Goal: Information Seeking & Learning: Check status

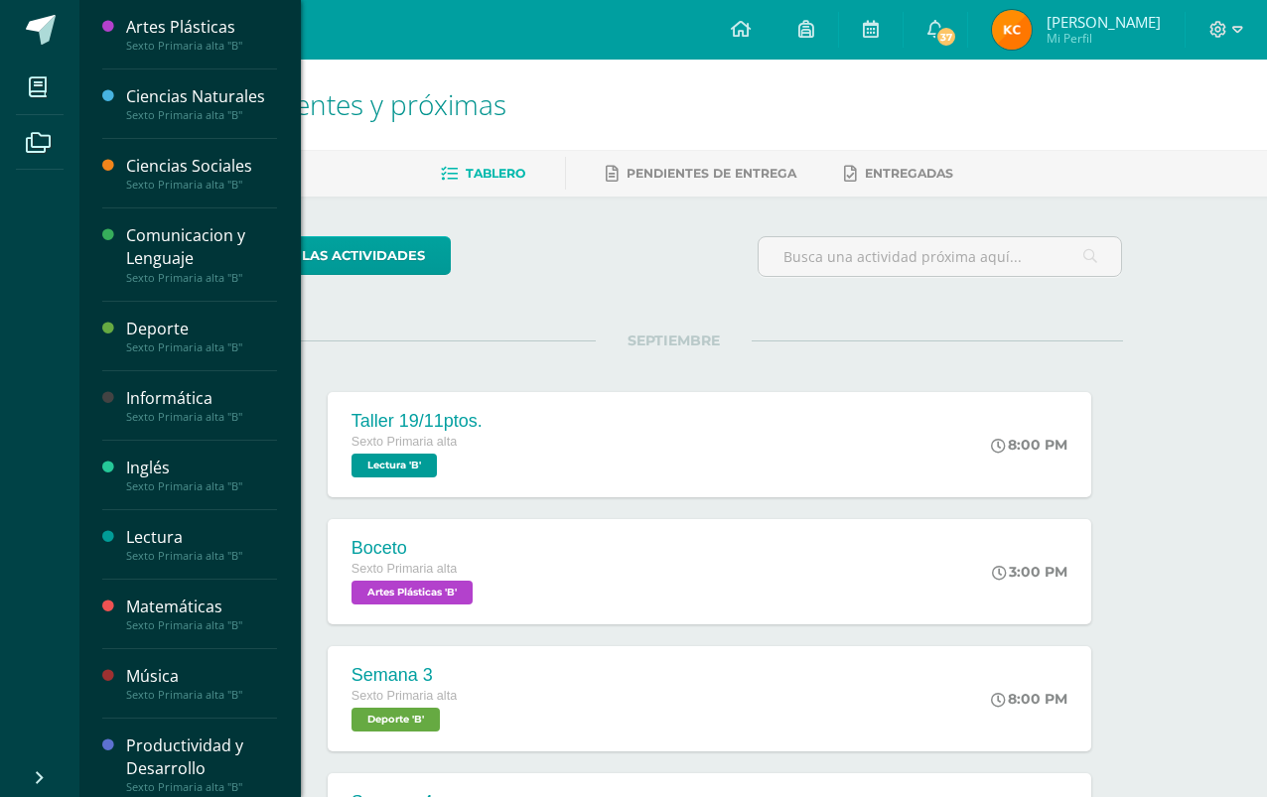
click at [36, 93] on icon at bounding box center [38, 87] width 18 height 20
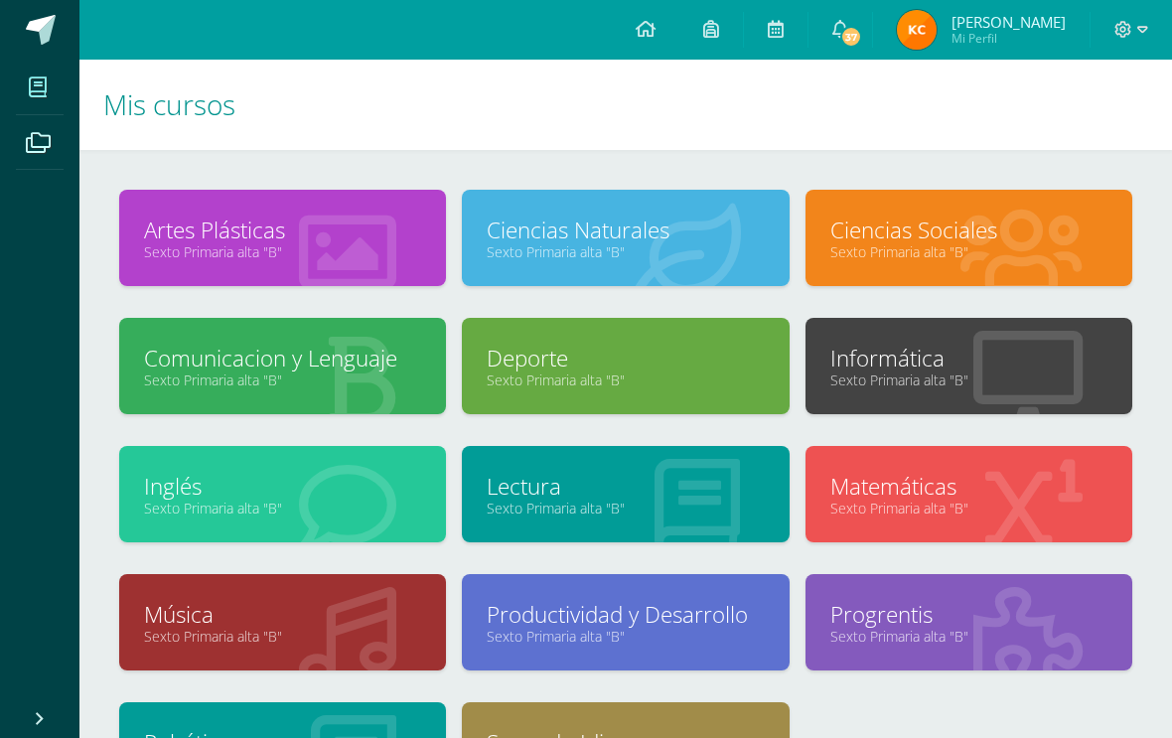
click at [662, 248] on link "Sexto Primaria alta "B"" at bounding box center [625, 251] width 277 height 19
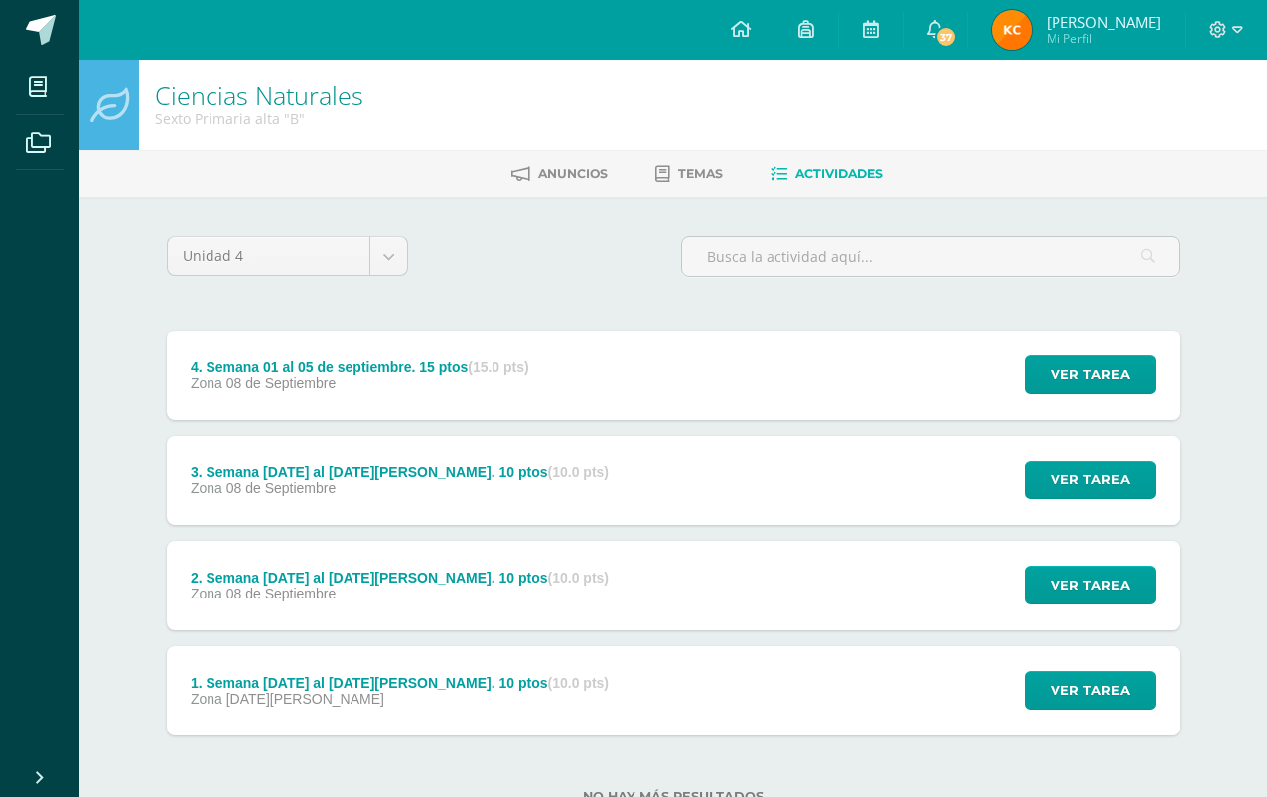
click at [736, 391] on div "4. Semana [DATE] al [DATE]. 15 ptos (15.0 pts) Zona [DATE] Ver tarea 4. Semana …" at bounding box center [673, 375] width 1013 height 89
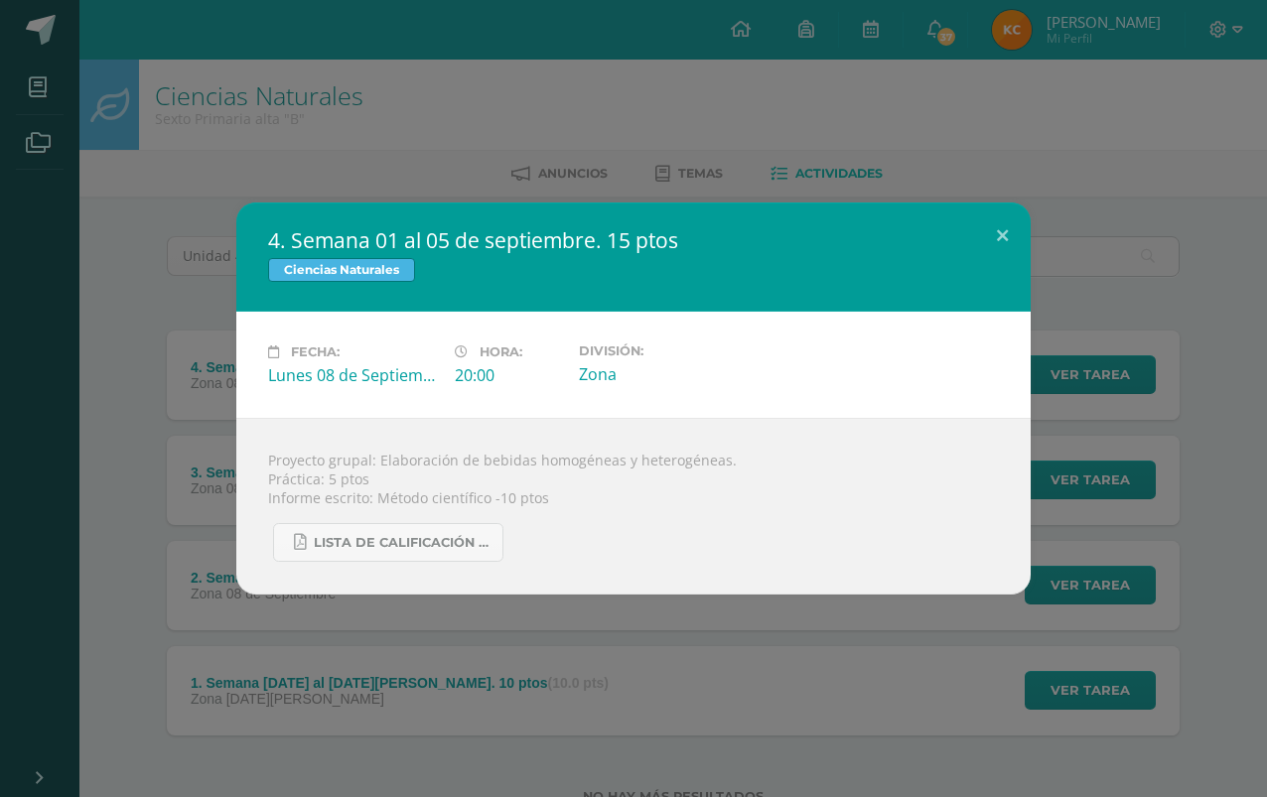
click at [451, 562] on link "Lista de calificación Bebidas homogénas y heterogénas.pdf" at bounding box center [388, 542] width 230 height 39
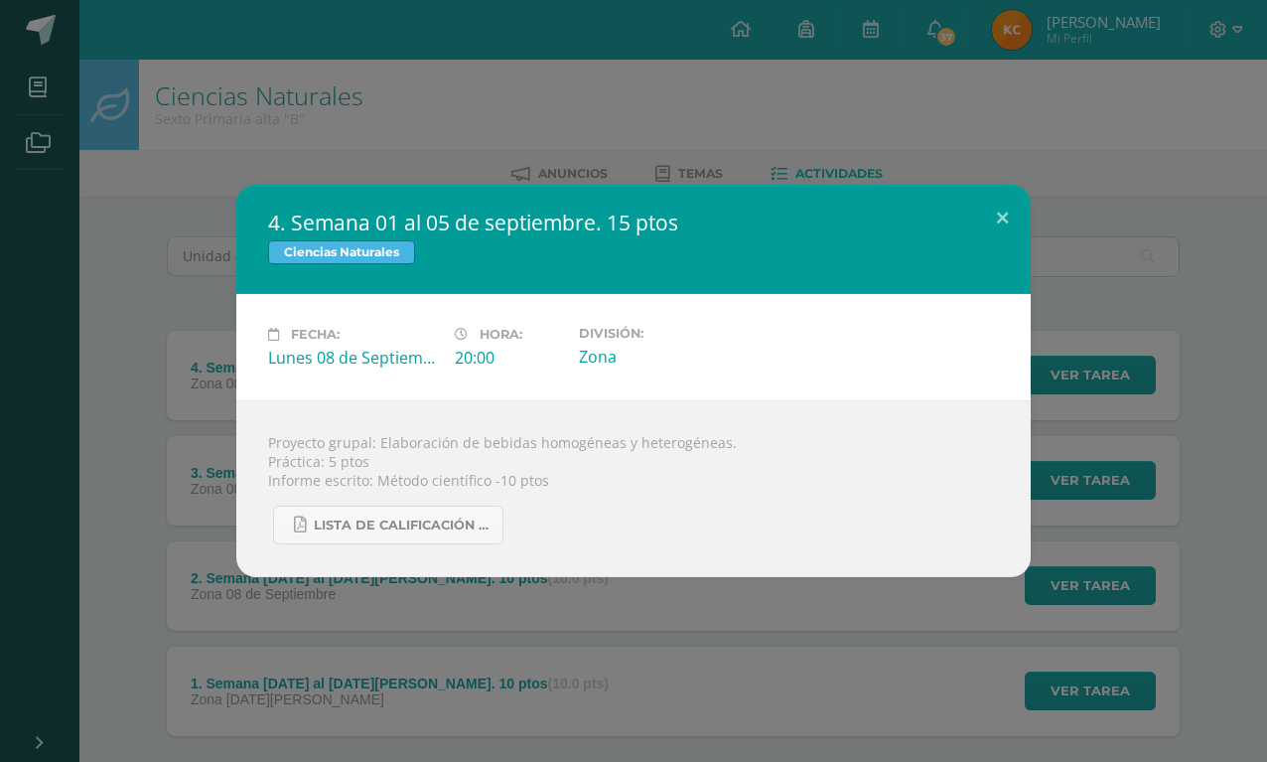
click at [656, 151] on div "4. Semana [DATE] al [DATE]. 15 ptos Ciencias Naturales Fecha: [DATE] Hora: 20:0…" at bounding box center [633, 381] width 1267 height 762
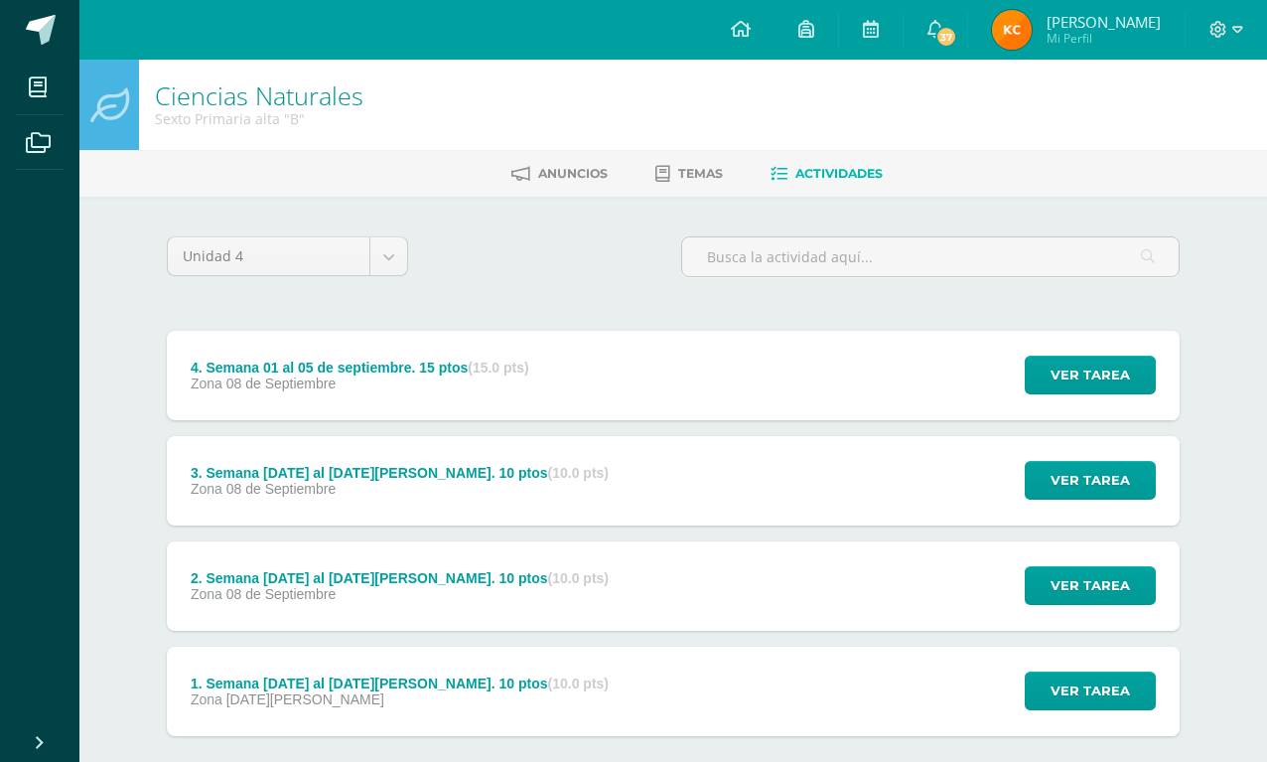
click at [248, 481] on div "3. Semana [DATE] al [DATE][PERSON_NAME]. 10 ptos (10.0 pts)" at bounding box center [400, 473] width 418 height 16
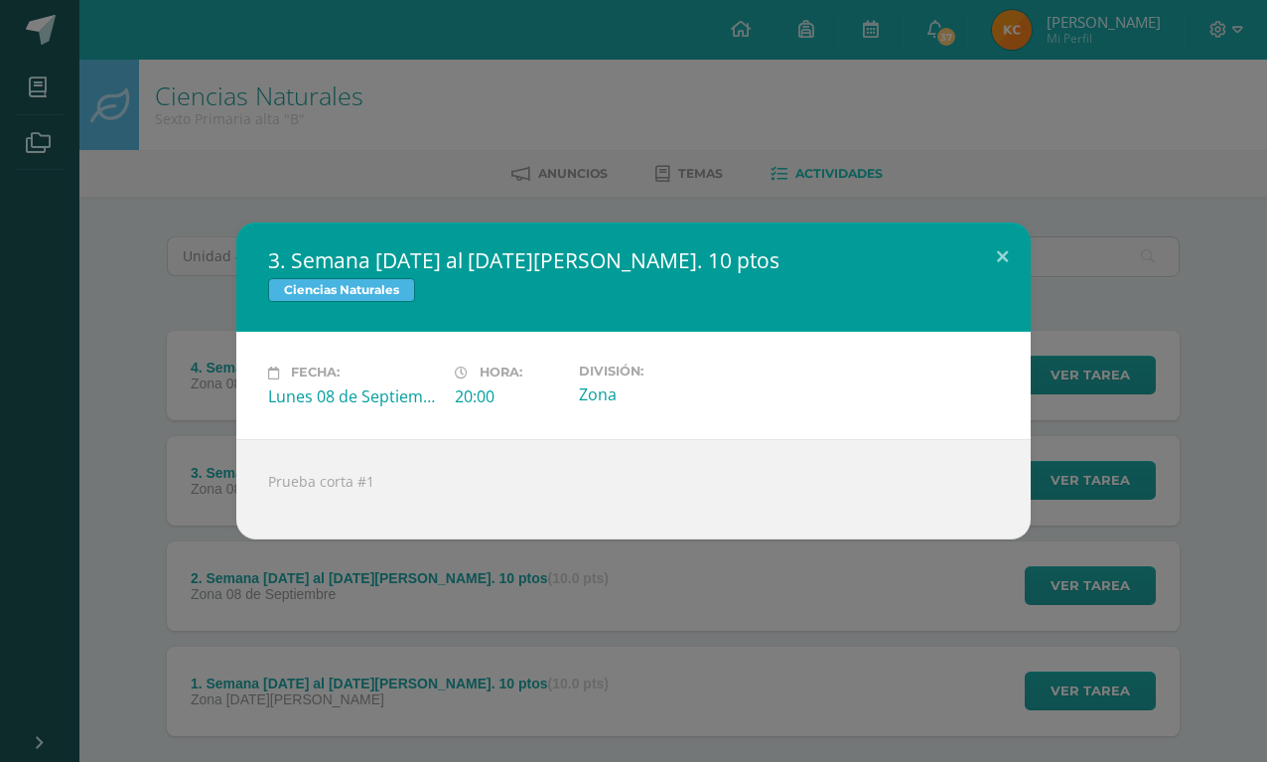
click at [1011, 251] on button at bounding box center [1002, 256] width 57 height 68
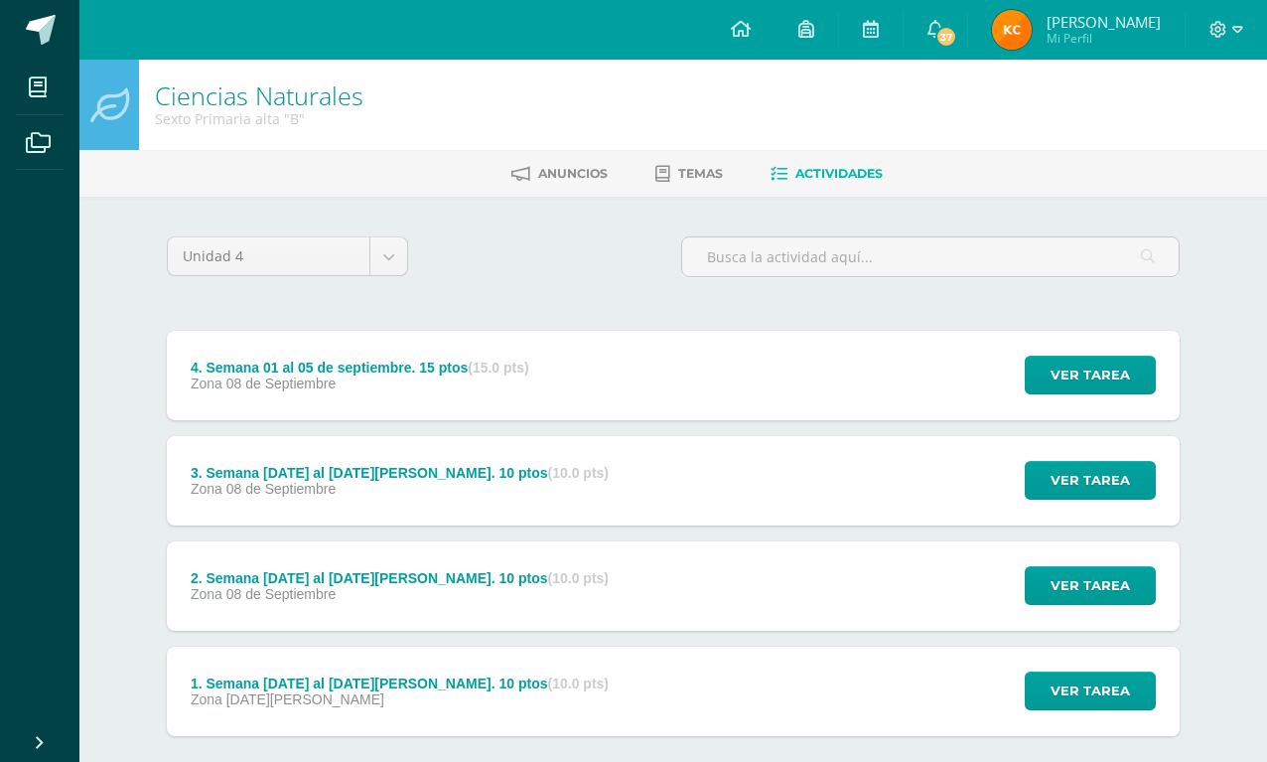
click at [217, 381] on span "Zona" at bounding box center [207, 383] width 32 height 16
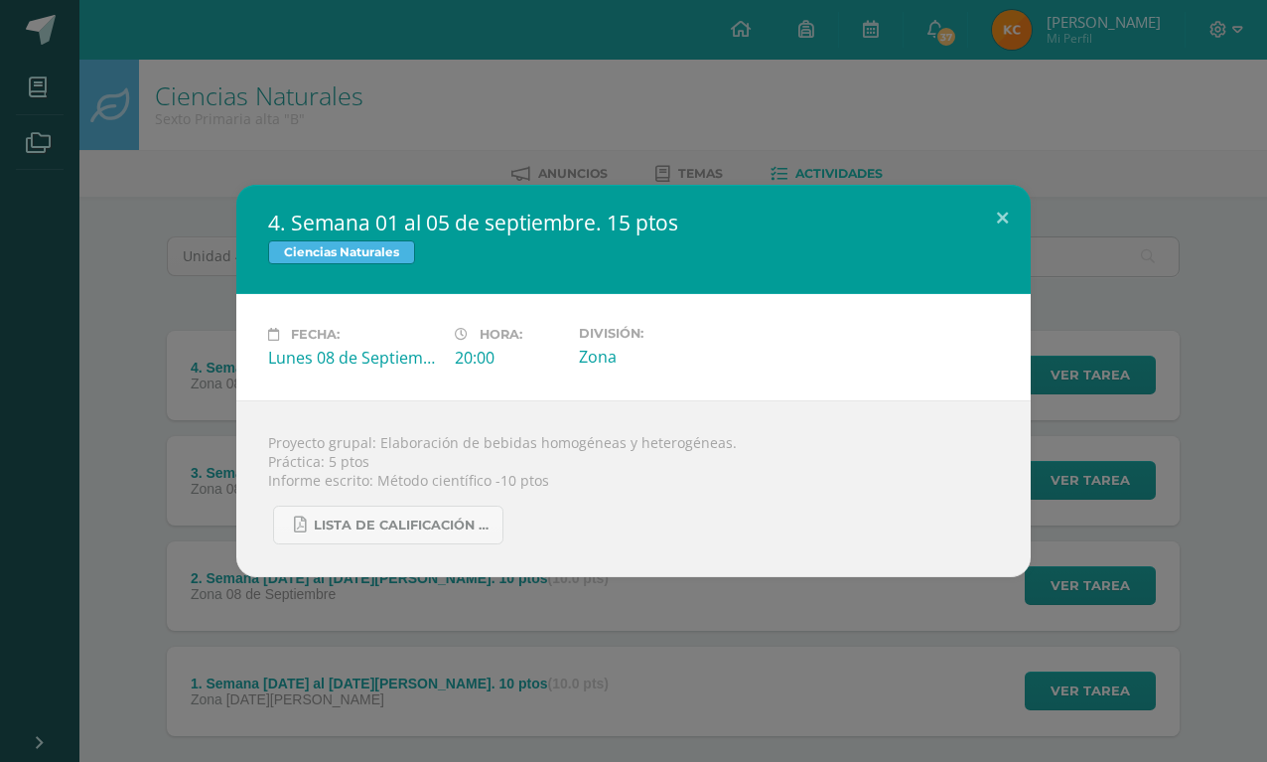
click at [1036, 140] on div "4. Semana [DATE] al [DATE]. 15 ptos Ciencias Naturales Fecha: [DATE] Hora: 20:0…" at bounding box center [633, 381] width 1267 height 762
